Goal: Check status: Check status

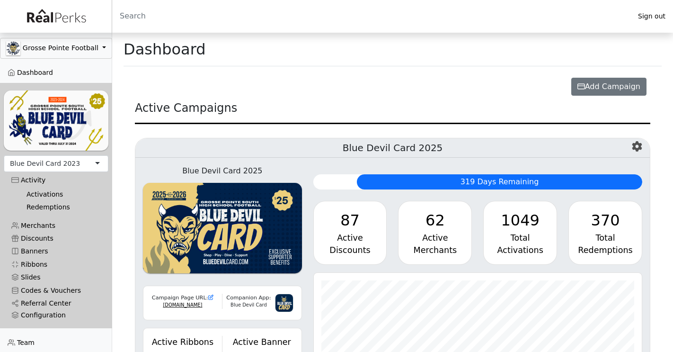
click at [43, 209] on link "Redemptions" at bounding box center [60, 207] width 82 height 13
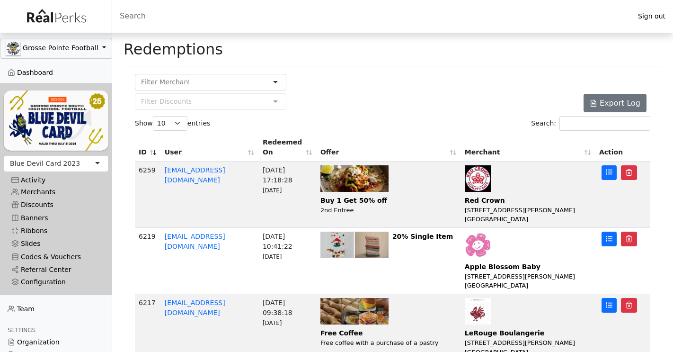
click at [52, 166] on div "Blue Devil Card 2023" at bounding box center [45, 164] width 70 height 10
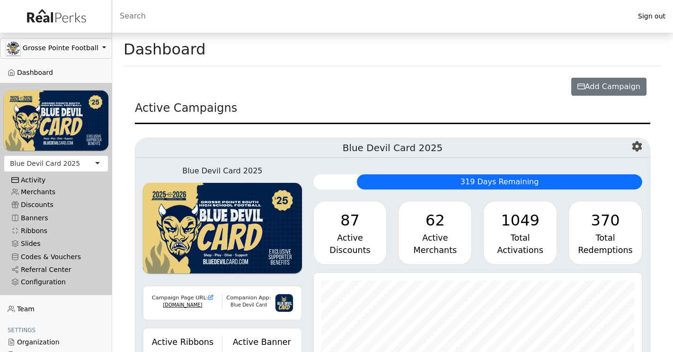
scroll to position [109, 328]
click at [35, 183] on div "Activity" at bounding box center [55, 180] width 89 height 8
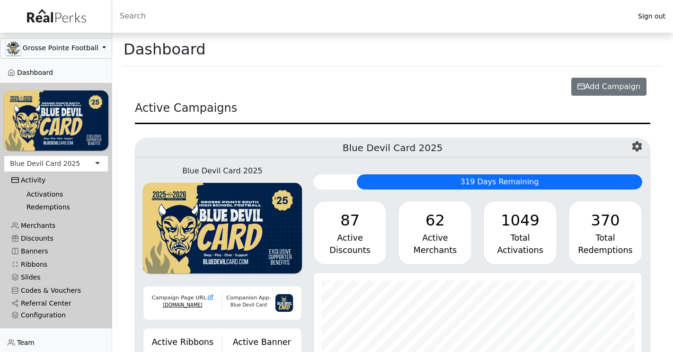
click at [39, 196] on link "Activations" at bounding box center [60, 194] width 82 height 13
